Goal: Task Accomplishment & Management: Use online tool/utility

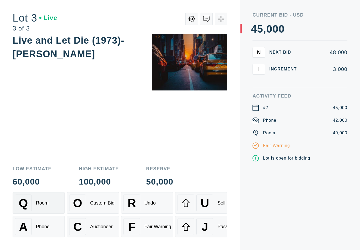
click at [38, 198] on div "Q Room" at bounding box center [39, 202] width 48 height 17
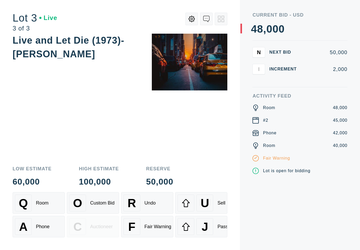
click at [46, 239] on div "Q Room O Custom Bid R Undo U Sell A Phone C Auctioneer F Fair Warning J Pass" at bounding box center [120, 221] width 215 height 58
click at [46, 237] on button "A Phone" at bounding box center [39, 227] width 52 height 22
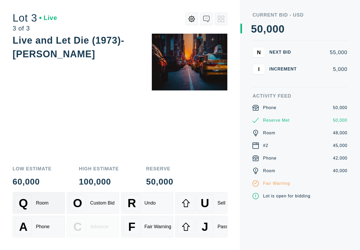
click at [42, 202] on div "Room" at bounding box center [42, 203] width 13 height 6
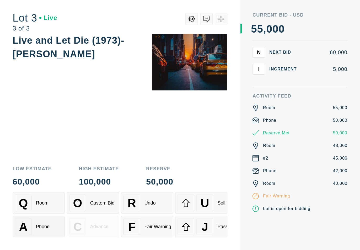
click at [38, 228] on div "Phone" at bounding box center [43, 227] width 14 height 6
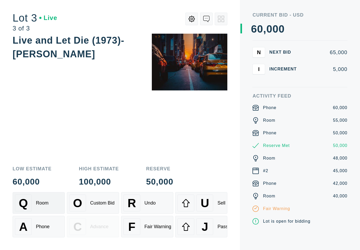
click at [36, 208] on div "Q Room" at bounding box center [39, 202] width 48 height 17
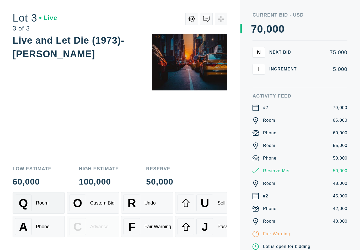
click at [39, 206] on div "Q Room" at bounding box center [39, 202] width 48 height 17
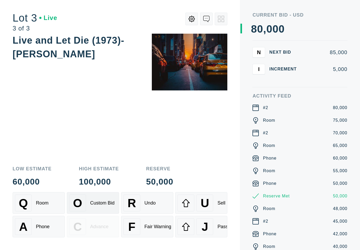
click at [91, 213] on button "O Custom Bid" at bounding box center [93, 203] width 52 height 22
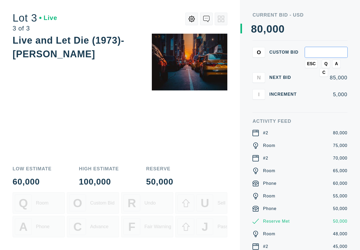
click at [313, 65] on span "ESC" at bounding box center [311, 63] width 9 height 5
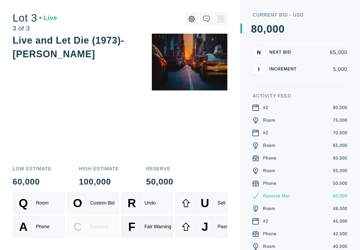
click at [150, 226] on div "Fair Warning" at bounding box center [158, 227] width 27 height 6
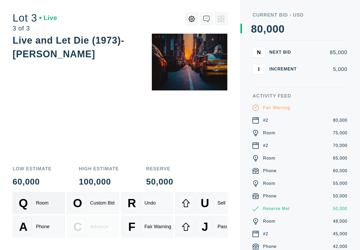
click at [44, 204] on div "Room" at bounding box center [42, 203] width 13 height 6
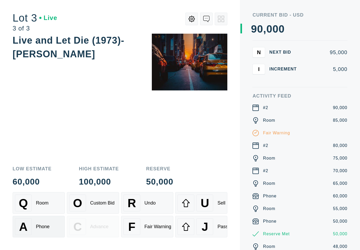
click at [44, 231] on div "A Phone" at bounding box center [39, 226] width 48 height 17
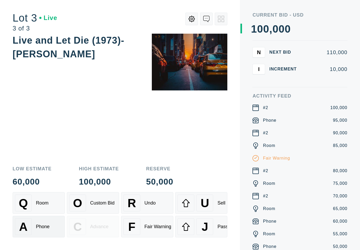
click at [43, 230] on div "A Phone" at bounding box center [39, 226] width 48 height 17
click at [44, 208] on div "Q Room" at bounding box center [39, 202] width 48 height 17
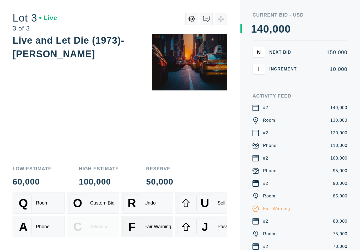
click at [146, 223] on div "F Fair Warning" at bounding box center [148, 226] width 48 height 17
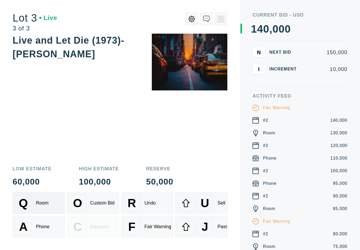
click at [37, 202] on div "Room" at bounding box center [42, 203] width 13 height 6
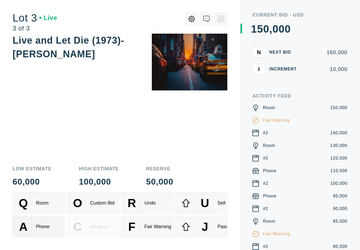
click at [38, 230] on div "A Phone" at bounding box center [39, 226] width 48 height 17
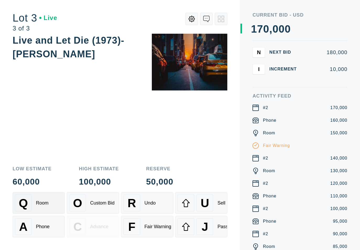
click at [53, 206] on div "Q Room" at bounding box center [39, 202] width 48 height 17
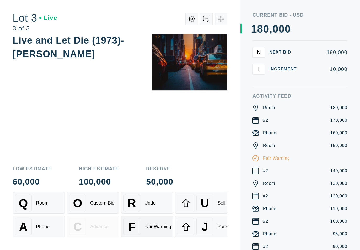
click at [159, 226] on div "Fair Warning" at bounding box center [158, 227] width 27 height 6
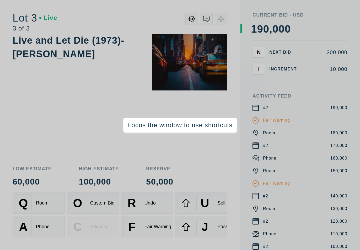
click at [104, 113] on div "Live and Let Die (1973)- [PERSON_NAME]" at bounding box center [120, 97] width 215 height 126
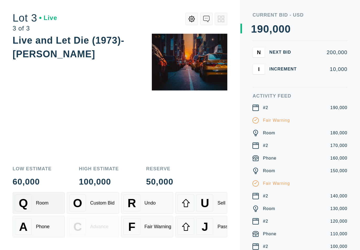
click at [58, 199] on div "Q Room" at bounding box center [39, 202] width 48 height 17
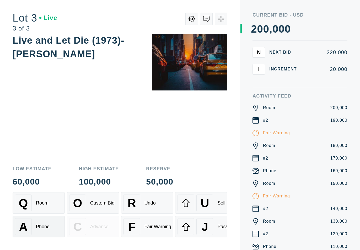
click at [50, 223] on div "A Phone" at bounding box center [39, 226] width 48 height 17
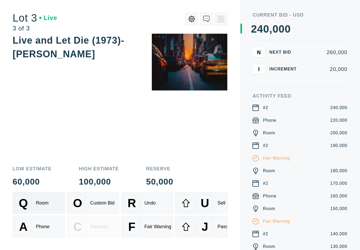
click at [59, 200] on div "Q Room" at bounding box center [39, 202] width 48 height 17
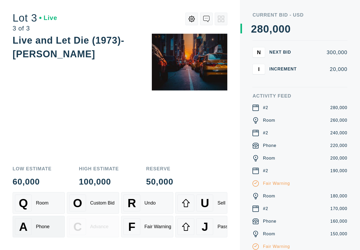
click at [30, 227] on div "A" at bounding box center [23, 226] width 17 height 17
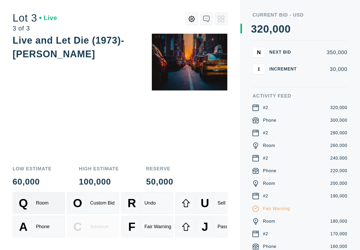
click at [32, 207] on div "Q Room" at bounding box center [39, 202] width 48 height 17
